Goal: Entertainment & Leisure: Consume media (video, audio)

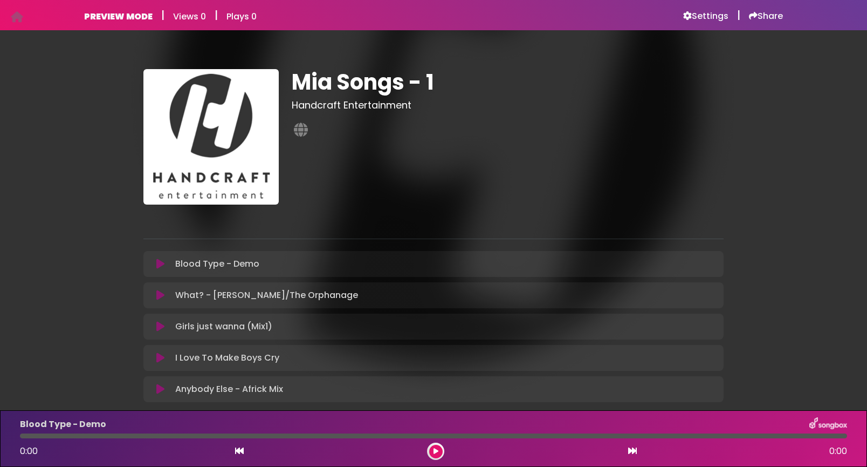
scroll to position [16, 0]
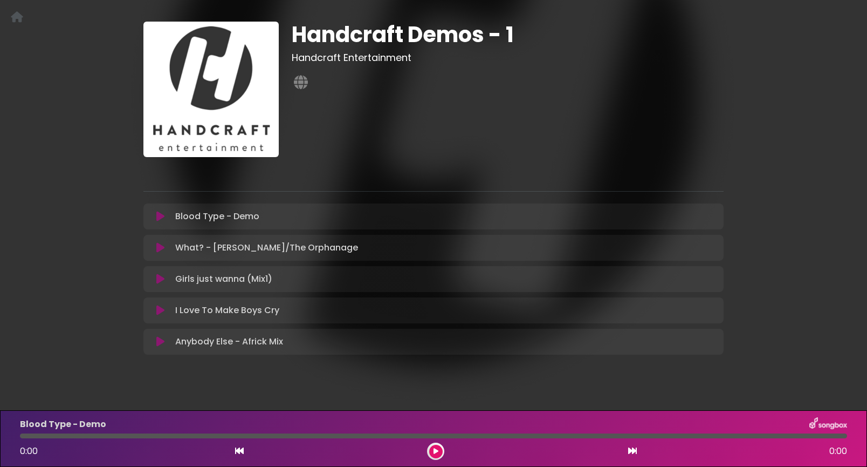
scroll to position [49, 0]
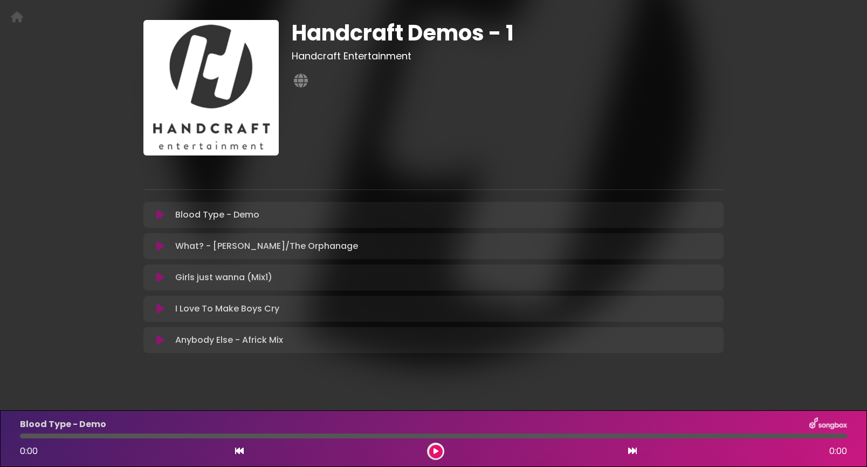
click at [161, 213] on icon at bounding box center [160, 214] width 8 height 11
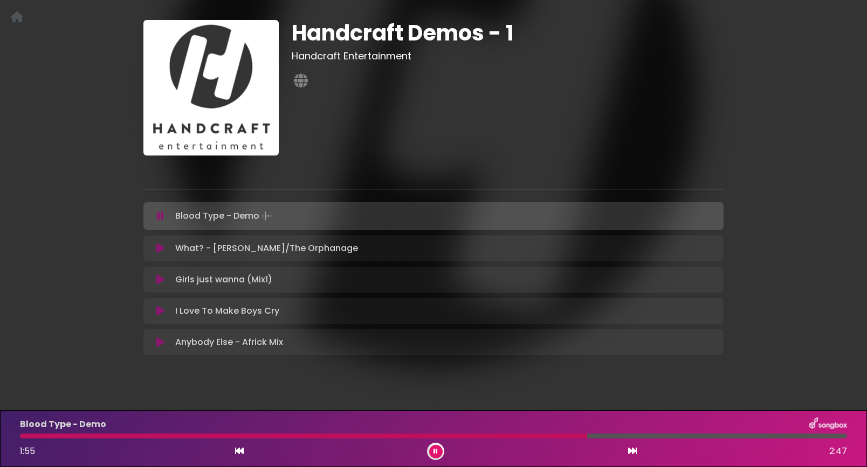
click at [159, 248] on icon at bounding box center [160, 248] width 8 height 11
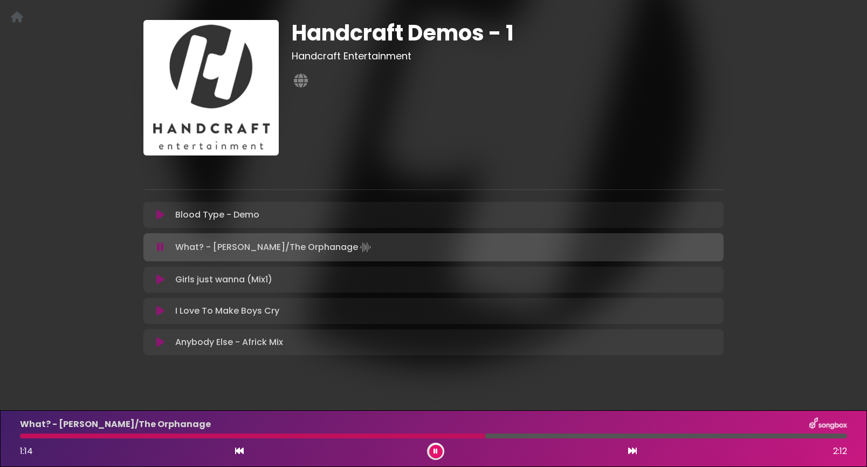
click at [160, 247] on icon at bounding box center [160, 247] width 7 height 11
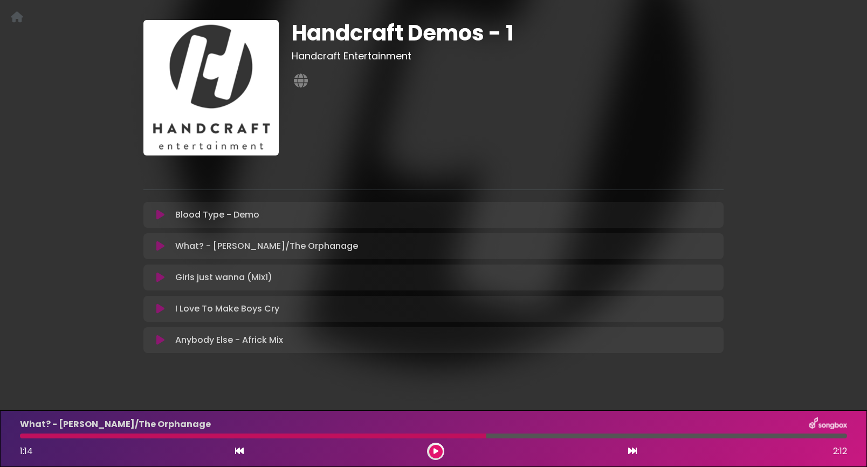
click at [158, 275] on icon at bounding box center [160, 277] width 8 height 11
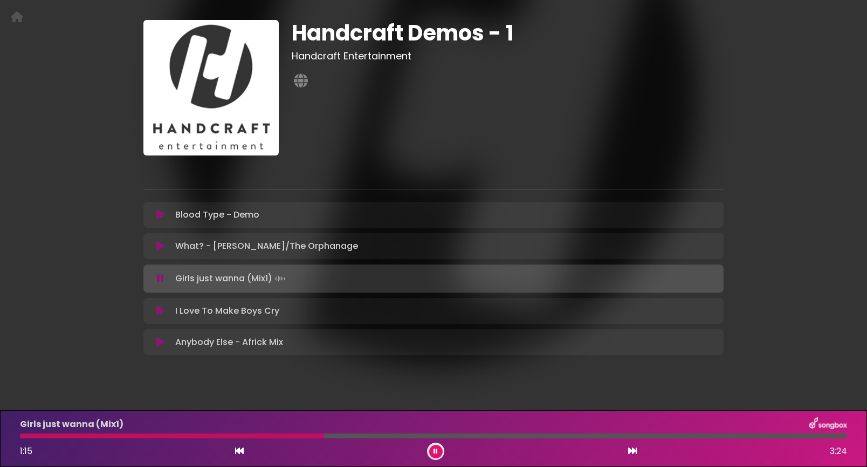
click at [160, 311] on icon at bounding box center [160, 310] width 8 height 11
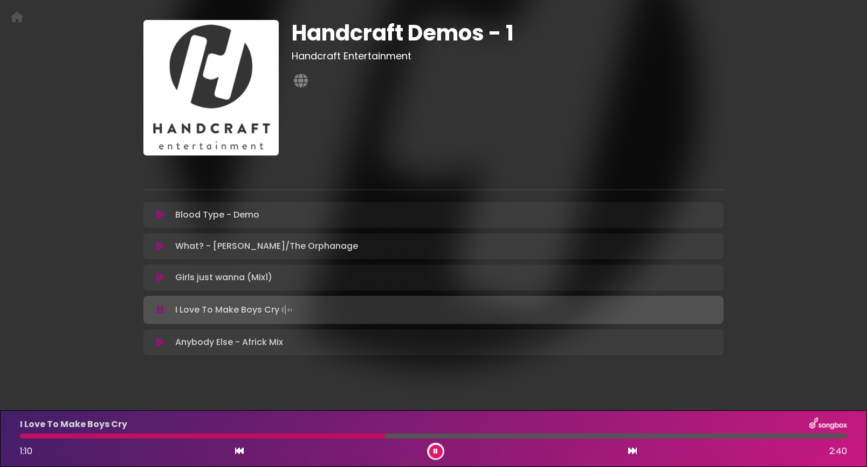
click at [160, 311] on icon at bounding box center [160, 309] width 7 height 11
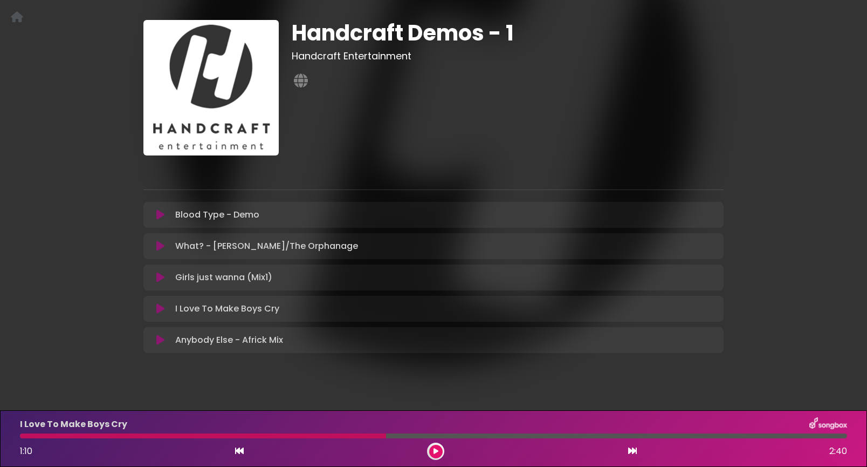
click at [160, 338] on icon at bounding box center [160, 339] width 8 height 11
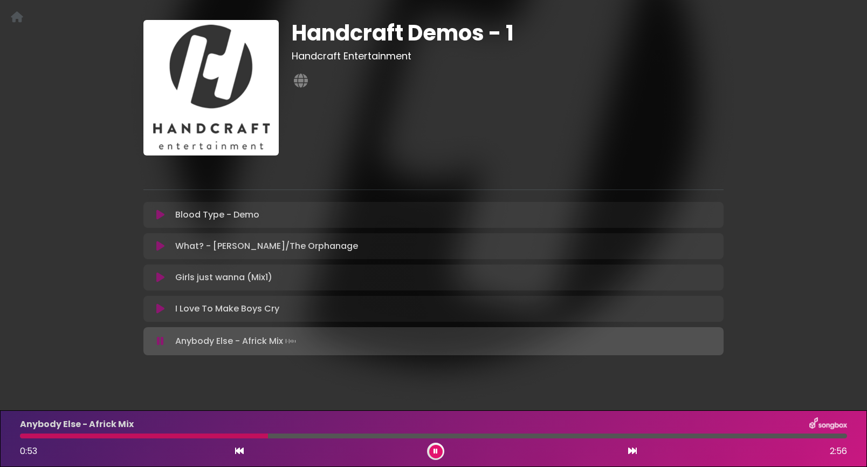
click at [435, 449] on icon at bounding box center [436, 451] width 4 height 6
